Goal: Check status

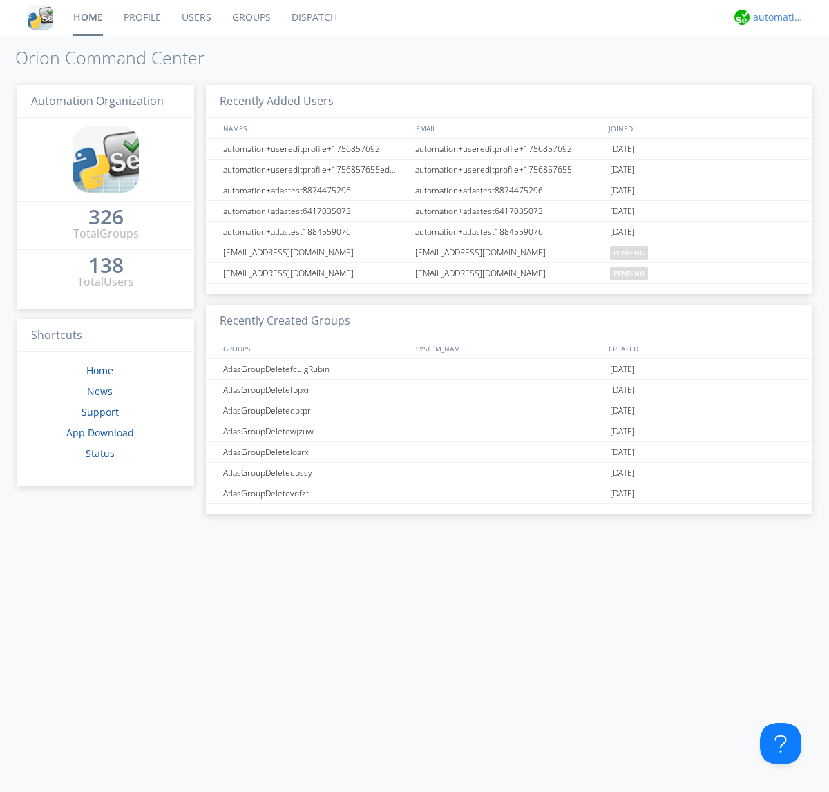
click at [775, 17] on div "automation+atlas" at bounding box center [779, 17] width 52 height 14
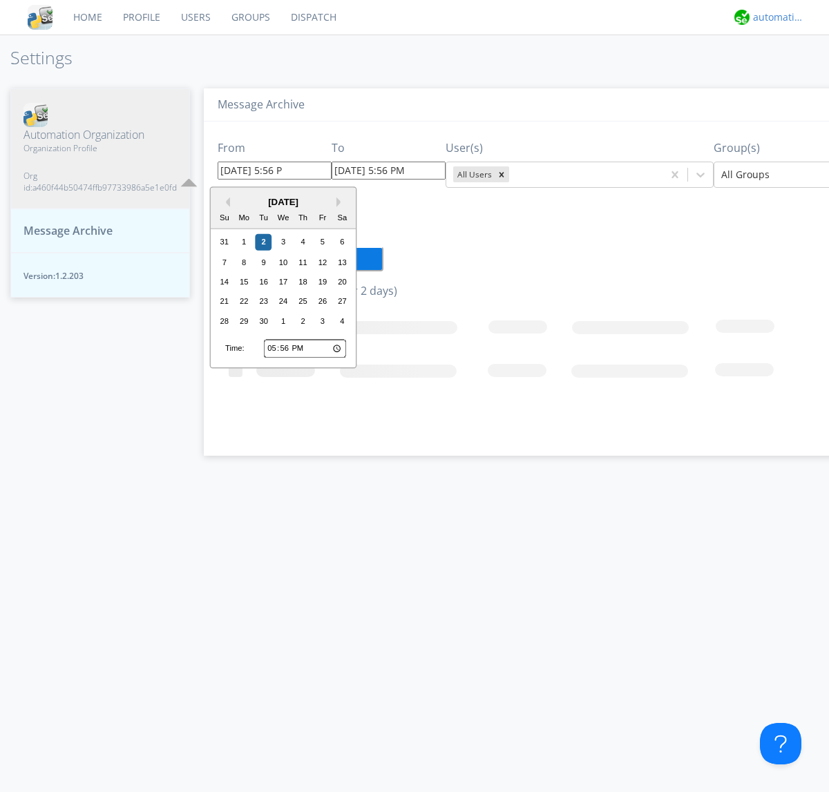
type input "[DATE] 5:56 PM"
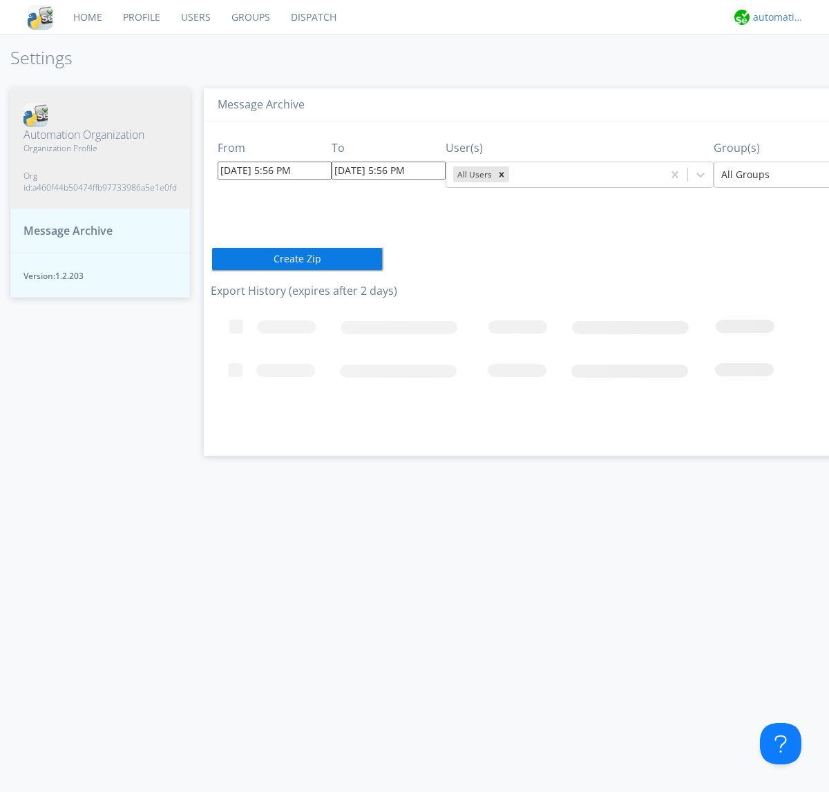
click at [775, 17] on div "automation+atlas" at bounding box center [779, 17] width 52 height 14
